Goal: Navigation & Orientation: Find specific page/section

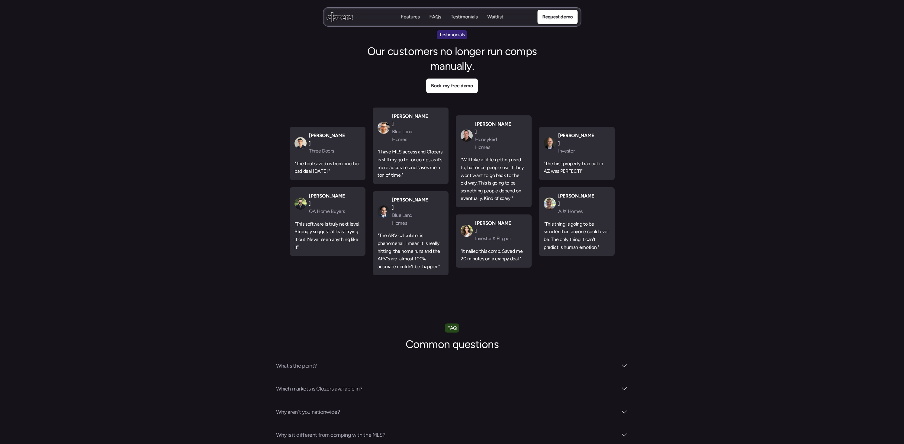
scroll to position [2064, 0]
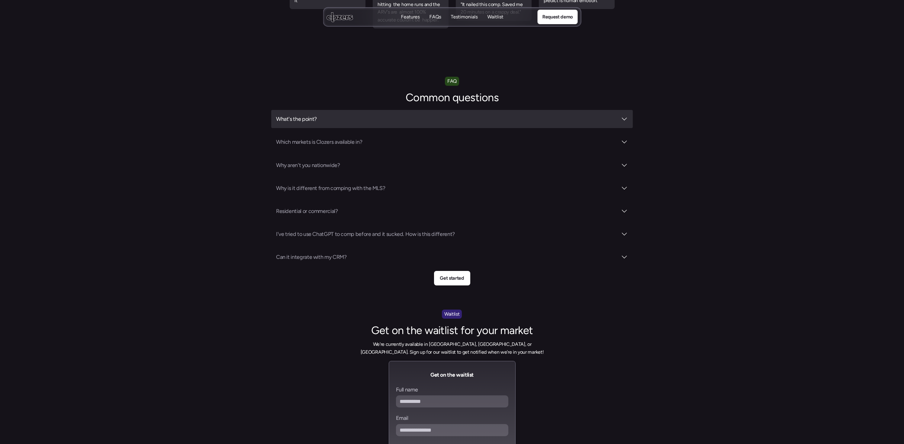
click at [305, 115] on h3 "What's the point?" at bounding box center [447, 119] width 342 height 8
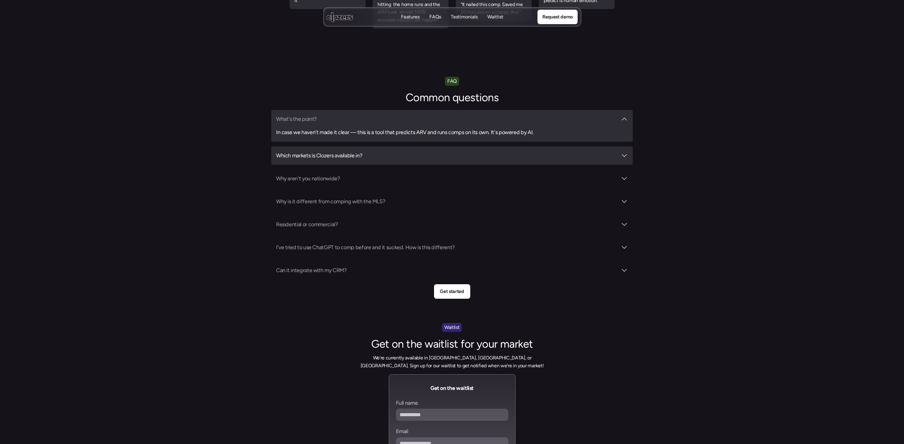
click at [306, 151] on h3 "Which markets is Clozers available in?" at bounding box center [447, 155] width 342 height 8
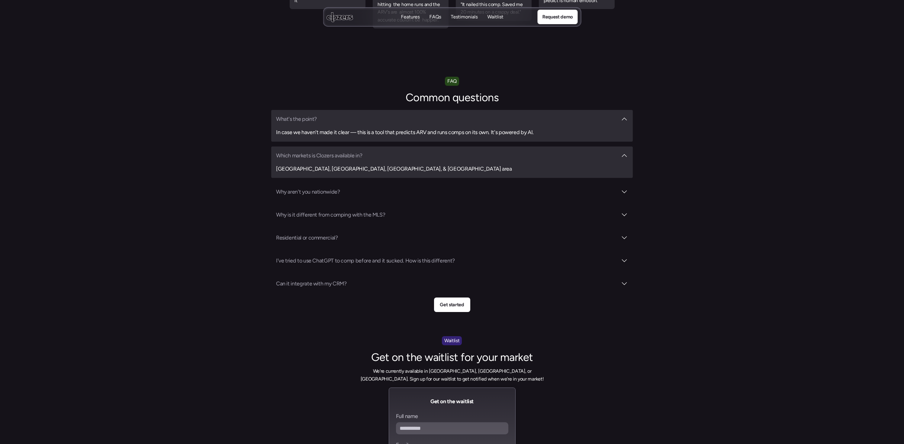
scroll to position [2063, 0]
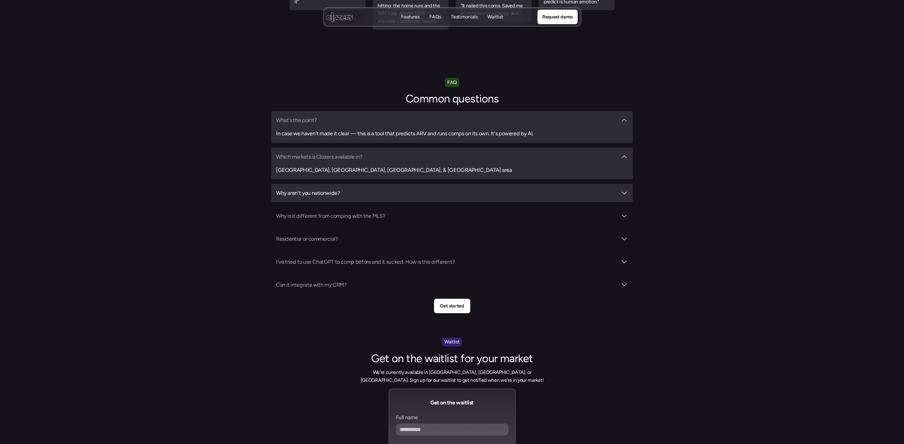
click at [337, 184] on div "Why aren't you nationwide?" at bounding box center [452, 193] width 362 height 18
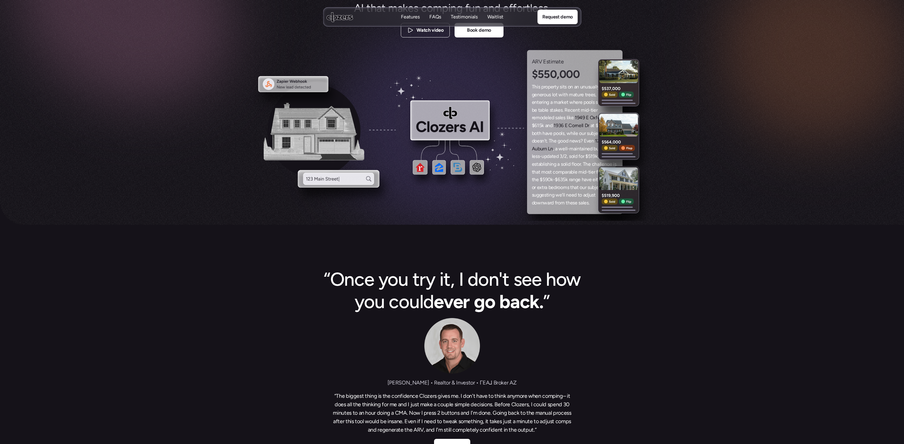
scroll to position [0, 0]
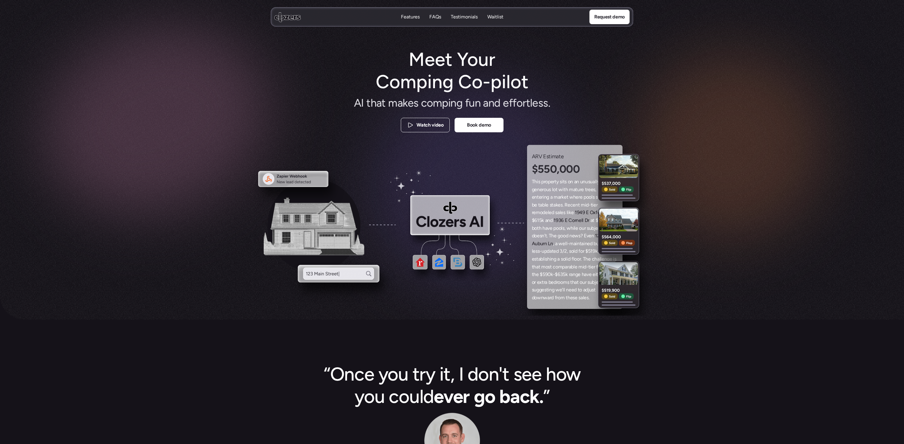
click at [411, 18] on p "Features" at bounding box center [410, 17] width 19 height 7
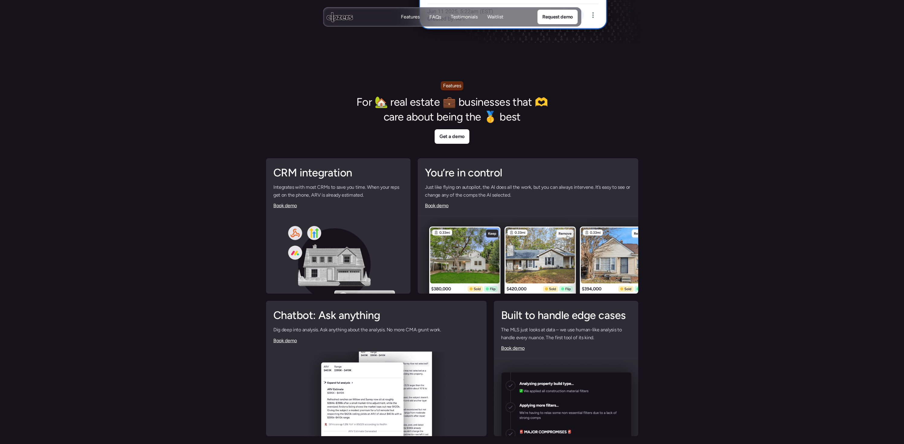
click at [433, 18] on p "FAQs" at bounding box center [435, 17] width 12 height 7
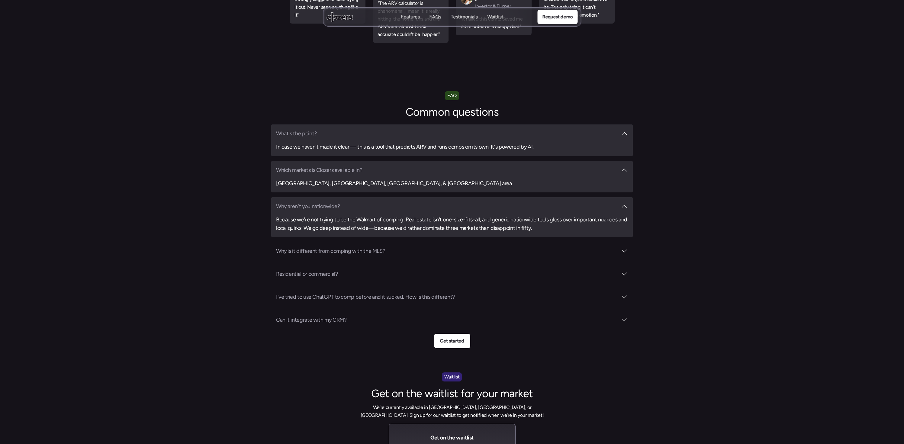
click at [464, 16] on p "Testimonials" at bounding box center [464, 17] width 27 height 7
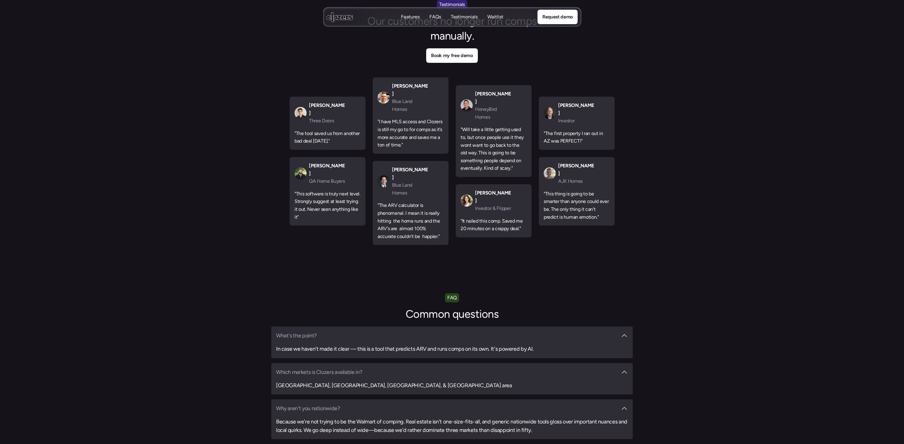
click at [498, 16] on p "Waitlist" at bounding box center [495, 17] width 16 height 7
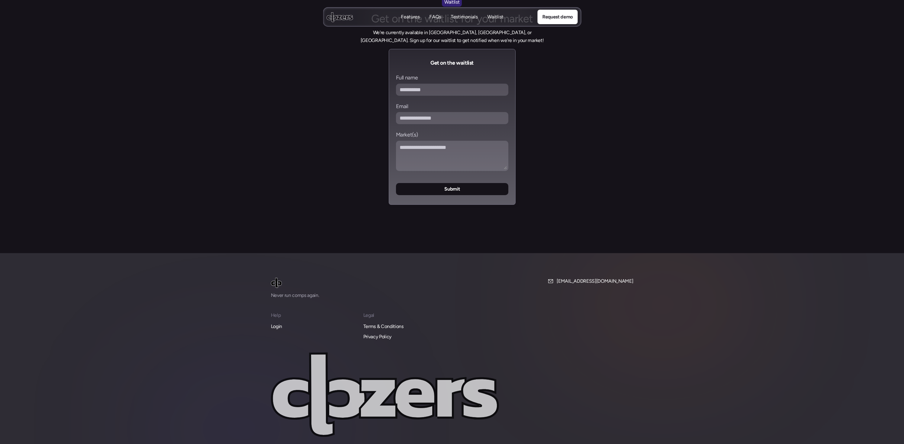
scroll to position [2430, 0]
